Goal: Book appointment/travel/reservation

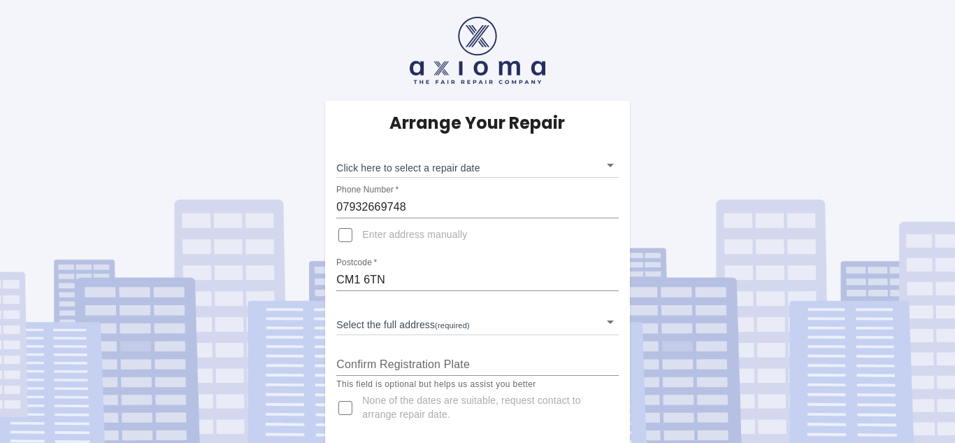
click at [607, 164] on body "Arrange Your Repair Click here to select a repair date ​ Phone Number   * 07932…" at bounding box center [477, 223] width 955 height 447
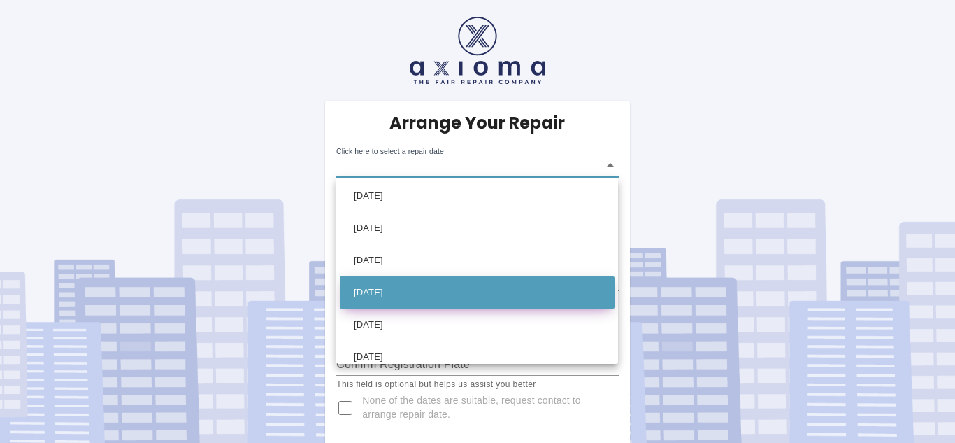
scroll to position [143, 0]
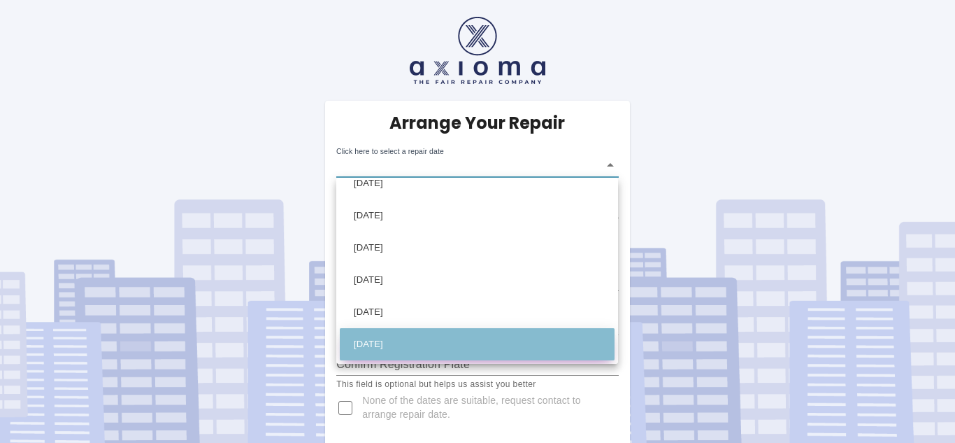
click at [419, 345] on li "[DATE]" at bounding box center [477, 344] width 275 height 32
type input "[DATE]T00:00:00.000Z"
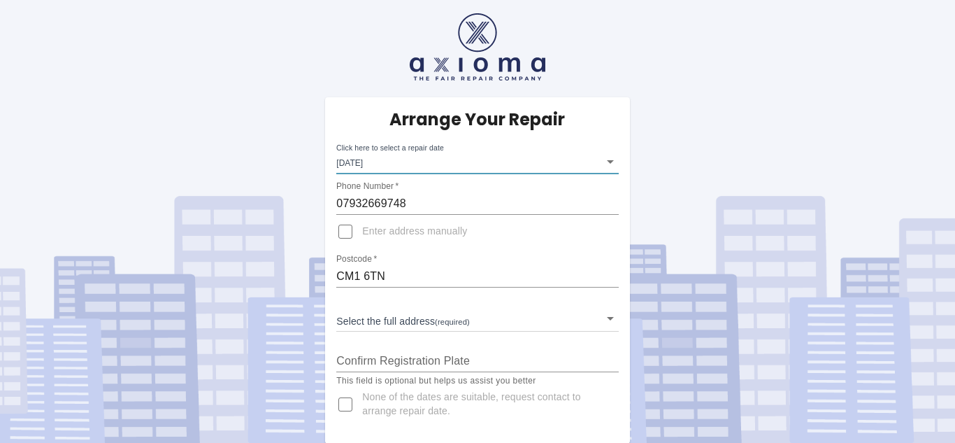
scroll to position [4, 0]
click at [385, 315] on body "Arrange Your Repair Click here to select a repair date [DATE] [DATE]T00:00:00.0…" at bounding box center [477, 219] width 955 height 447
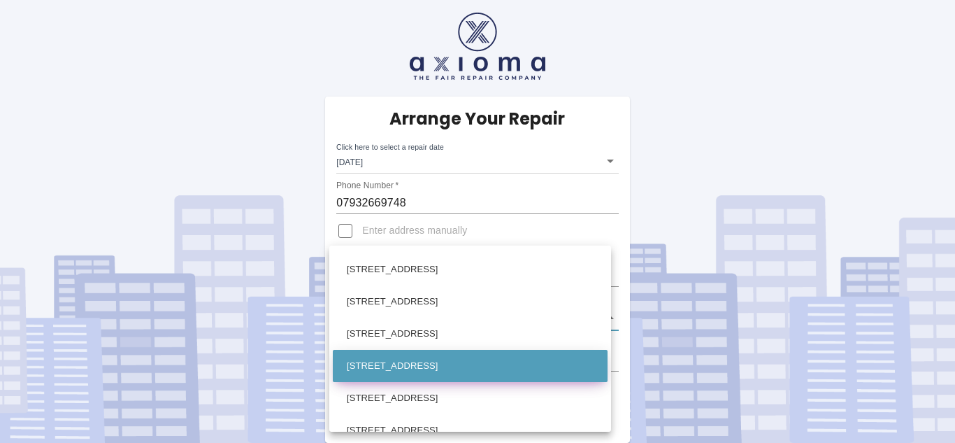
scroll to position [286, 0]
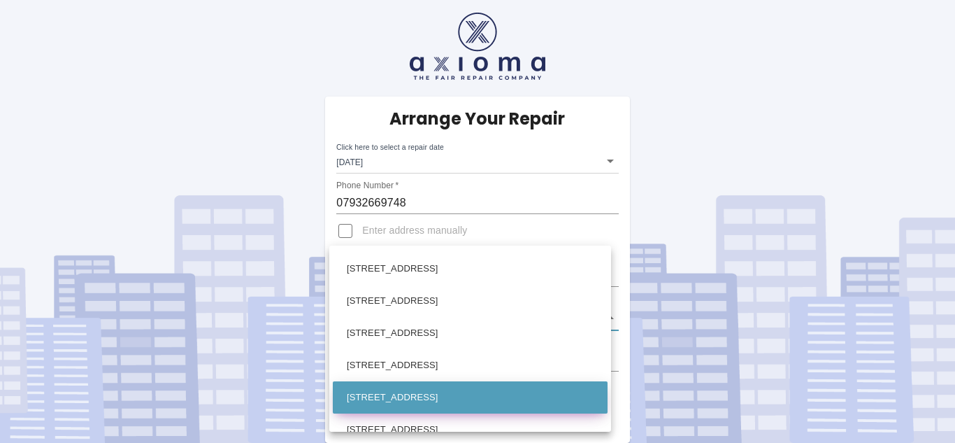
click at [392, 400] on li "[STREET_ADDRESS]" at bounding box center [470, 397] width 275 height 32
type input "[STREET_ADDRESS]"
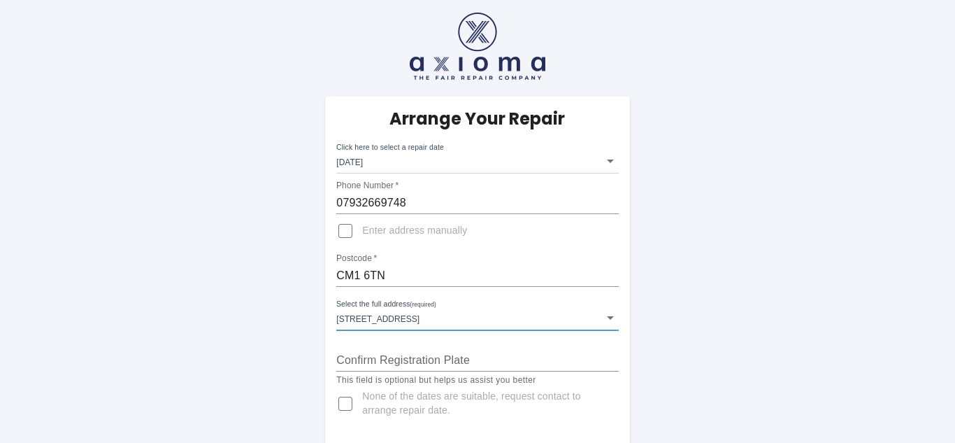
click at [360, 355] on input "Confirm Registration Plate" at bounding box center [477, 360] width 282 height 22
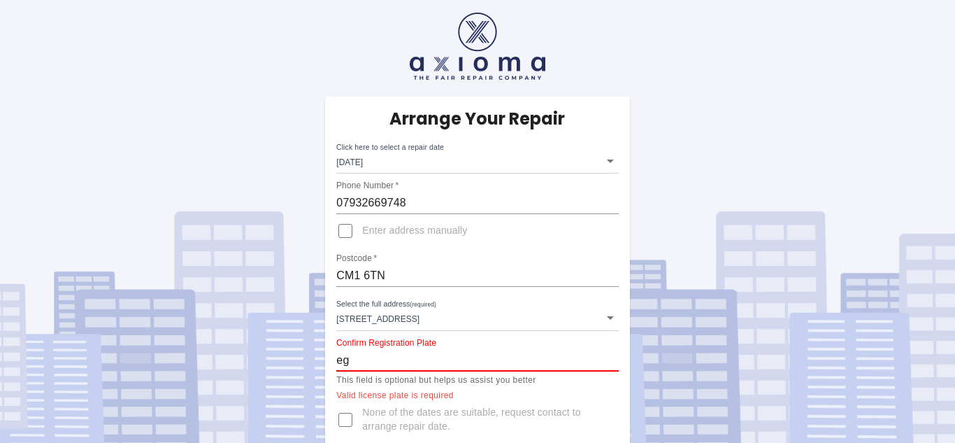
type input "e"
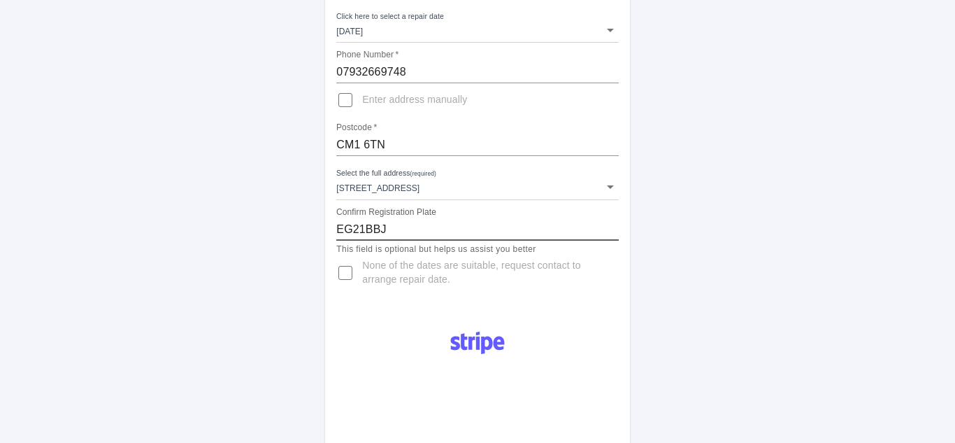
scroll to position [136, 0]
type input "EG21BBJ"
click at [344, 271] on input "None of the dates are suitable, request contact to arrange repair date." at bounding box center [346, 272] width 34 height 34
checkbox input "true"
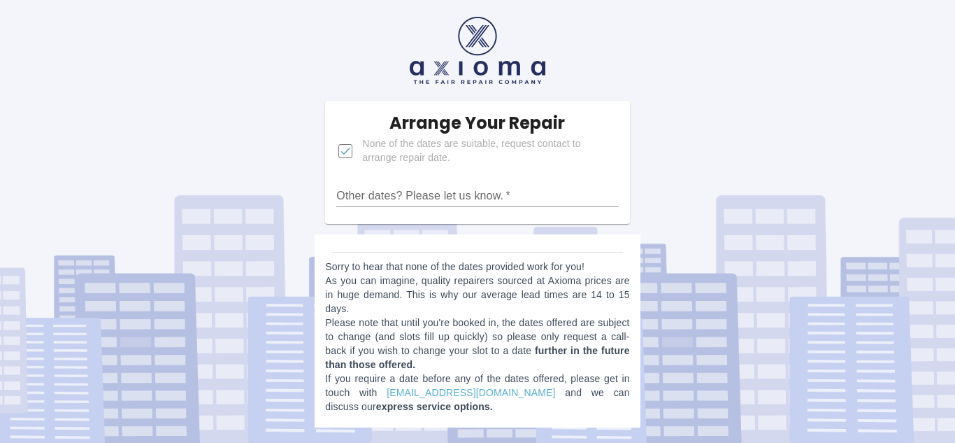
scroll to position [0, 0]
click at [455, 213] on div "Arrange Your Repair None of the dates are suitable, request contact to arrange …" at bounding box center [477, 162] width 304 height 123
click at [501, 190] on input "Other dates? Please let us know.   *" at bounding box center [477, 196] width 282 height 22
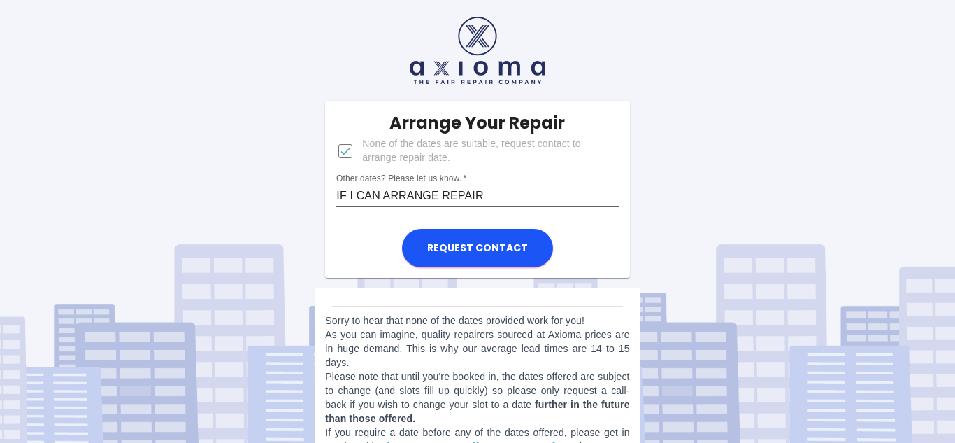
click at [352, 194] on input "IF I CAN ARRANGE REPAIR" at bounding box center [477, 196] width 282 height 22
click at [363, 188] on input "CAN ARRANGE REPAIR" at bounding box center [477, 196] width 282 height 22
click at [473, 190] on input "CAN I ARRANGE REPAIR" at bounding box center [477, 196] width 282 height 22
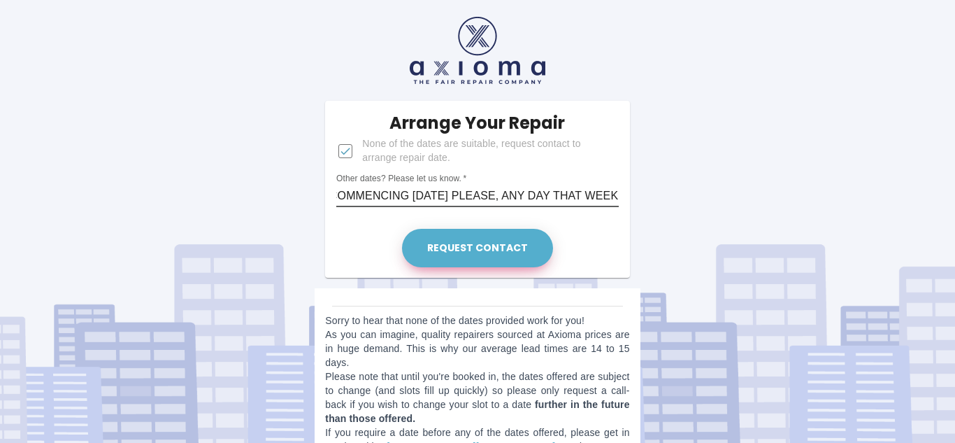
type input "CAN I ARRANGE REPAIR FOR WEEK COMMENCING [DATE] PLEASE, ANY DAY THAT WEEK"
click at [468, 254] on button "Request contact" at bounding box center [477, 248] width 151 height 38
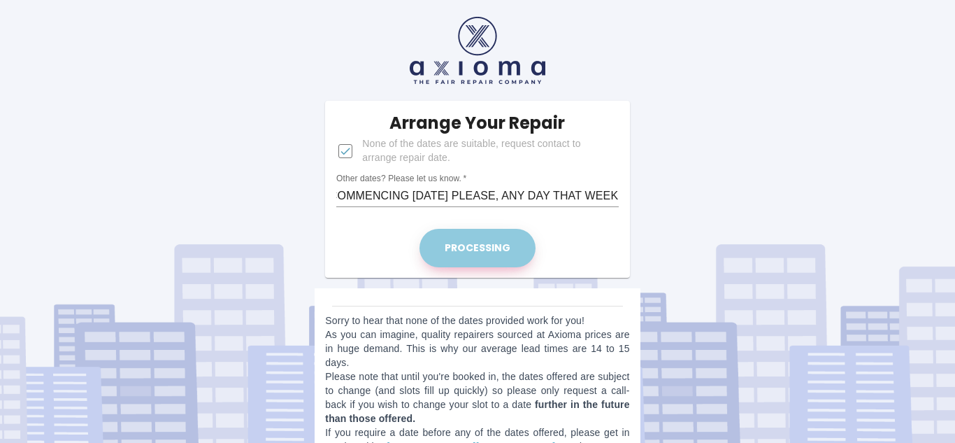
scroll to position [0, 0]
